Goal: Transaction & Acquisition: Purchase product/service

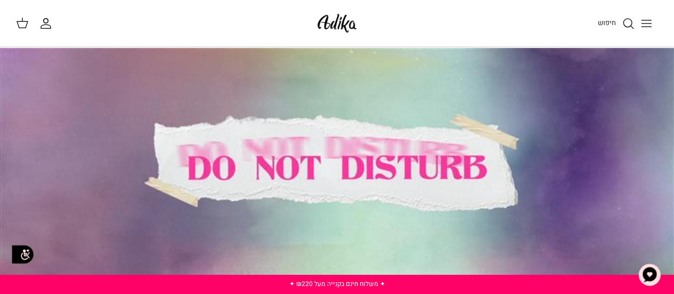
click at [643, 23] on icon "Toggle menu" at bounding box center [646, 23] width 13 height 13
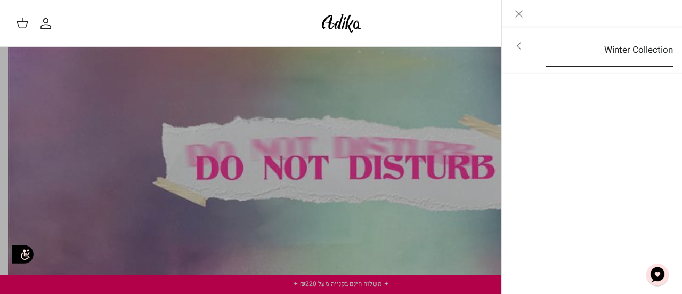
click at [626, 53] on link "Winter Collection" at bounding box center [609, 50] width 147 height 33
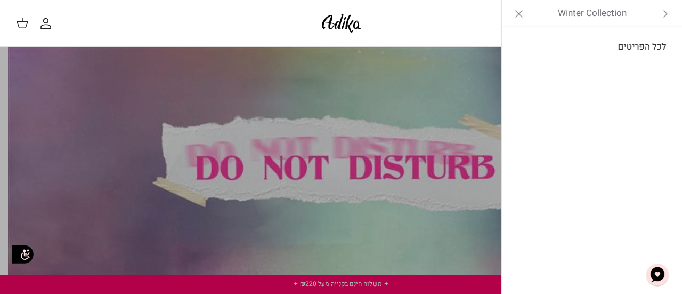
click at [618, 48] on link "לכל הפריטים" at bounding box center [593, 47] width 170 height 27
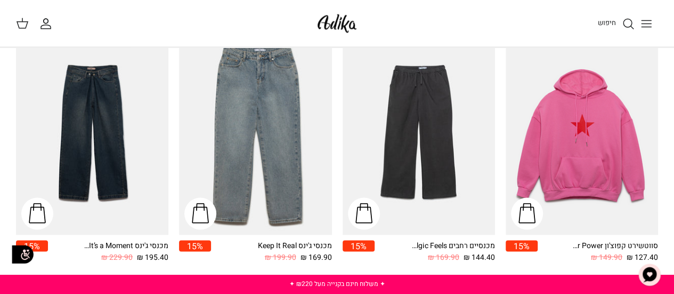
scroll to position [906, 0]
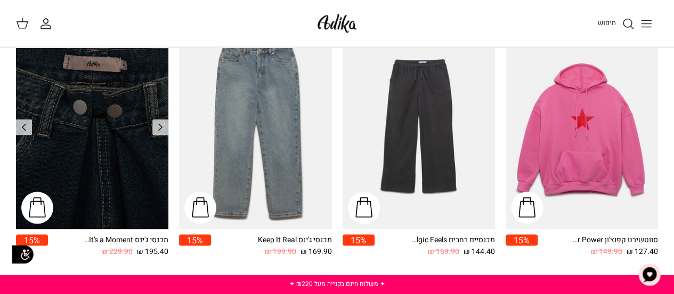
click at [61, 163] on img "מכנסי ג'ינס It’s a Moment גזרה רחבה | BAGGY" at bounding box center [92, 127] width 152 height 204
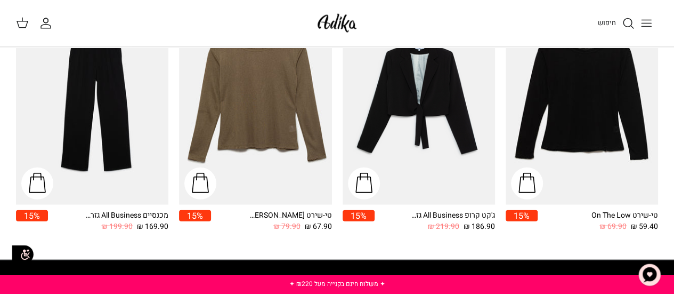
click at [244, 132] on img "טי-שירט Sandy Dunes שרוולים ארוכים" at bounding box center [255, 103] width 152 height 204
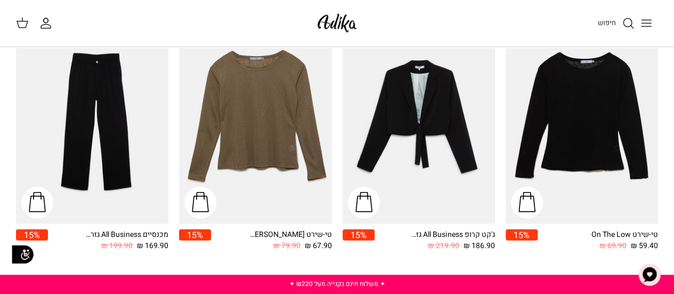
scroll to position [1154, 0]
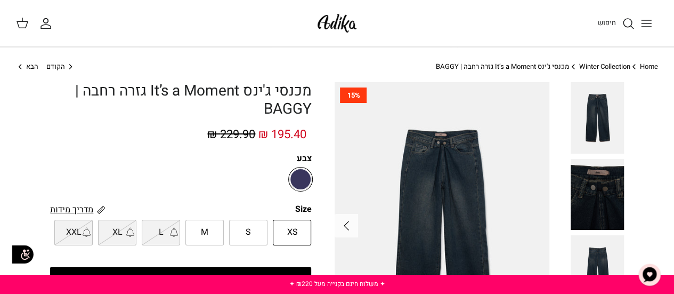
click at [580, 196] on img at bounding box center [597, 194] width 53 height 71
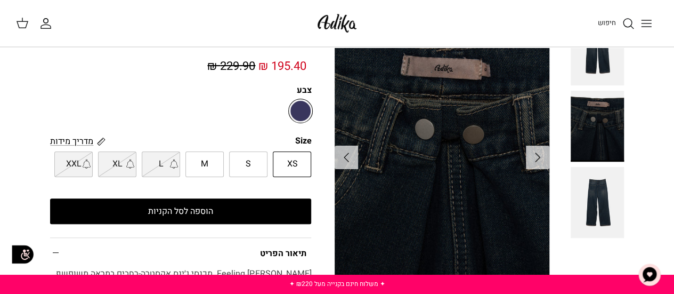
scroll to position [160, 0]
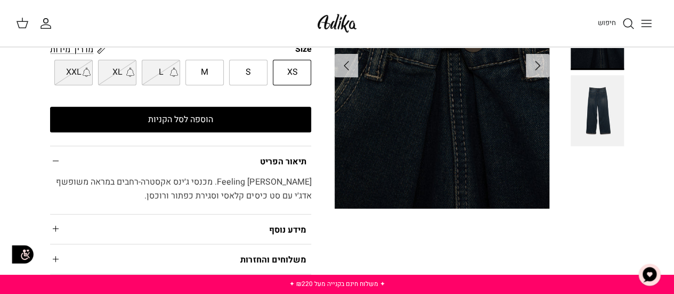
click at [586, 124] on img at bounding box center [597, 110] width 53 height 71
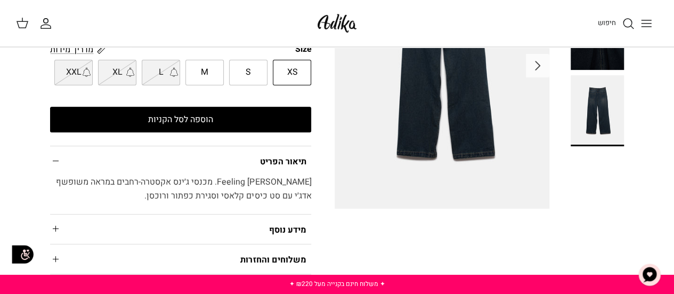
scroll to position [0, 0]
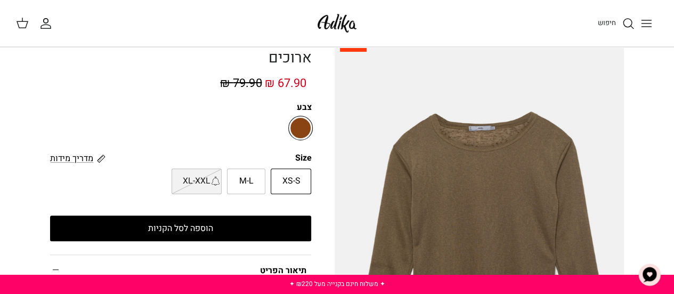
scroll to position [53, 0]
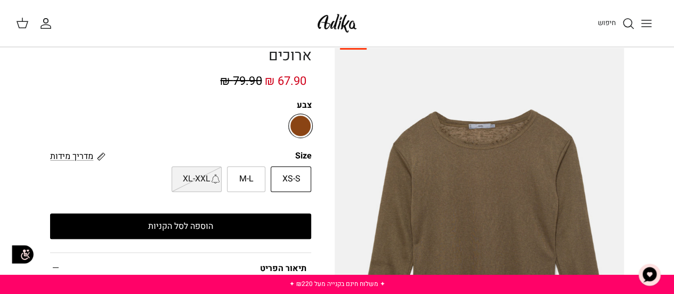
click at [226, 161] on div "XS-S M-L XL-XXL" at bounding box center [183, 176] width 267 height 31
click at [245, 172] on span "M-L" at bounding box center [246, 179] width 14 height 14
click at [308, 163] on input "M-L" at bounding box center [311, 166] width 7 height 7
radio input "true"
